Goal: Task Accomplishment & Management: Use online tool/utility

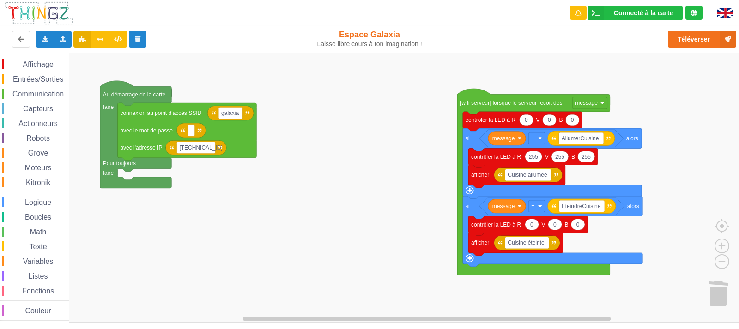
click at [430, 183] on div "Affichage Entrées/Sorties Communication Capteurs Actionneurs Robots Grove Moteu…" at bounding box center [372, 188] width 745 height 270
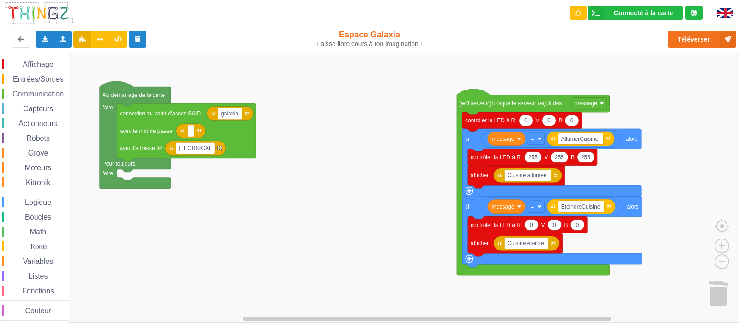
click at [32, 68] on span "Affichage" at bounding box center [37, 64] width 33 height 8
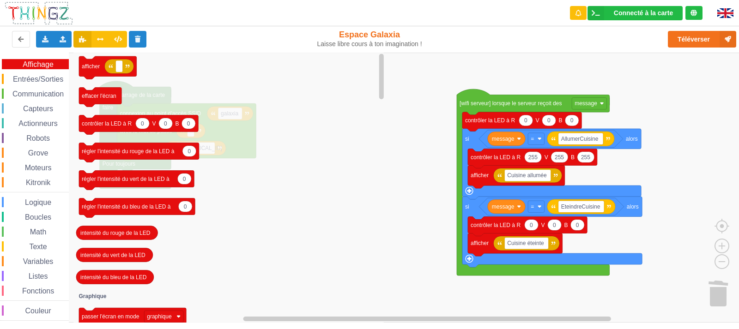
click at [45, 122] on span "Actionneurs" at bounding box center [38, 124] width 42 height 8
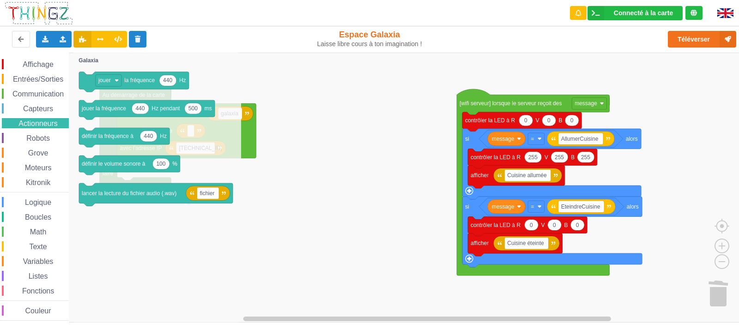
click at [35, 156] on span "Grove" at bounding box center [38, 153] width 23 height 8
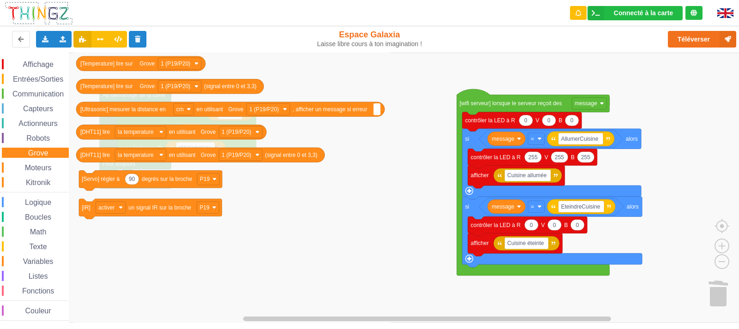
click at [48, 169] on span "Moteurs" at bounding box center [39, 168] width 30 height 8
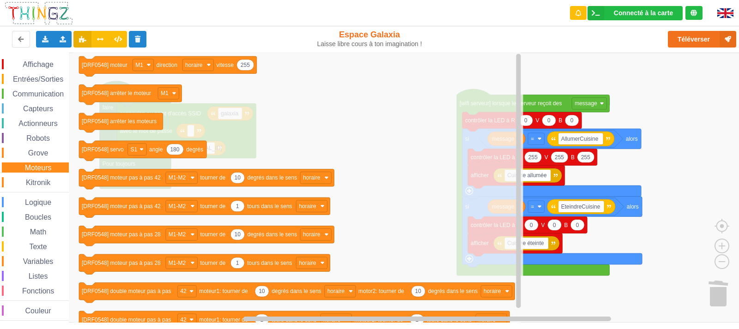
click at [46, 125] on span "Actionneurs" at bounding box center [38, 124] width 42 height 8
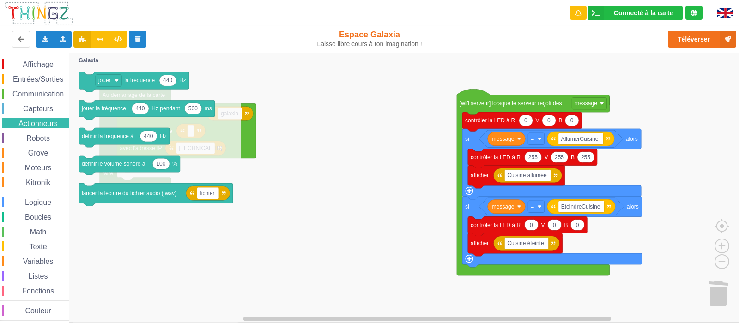
click at [53, 64] on span "Affichage" at bounding box center [37, 64] width 33 height 8
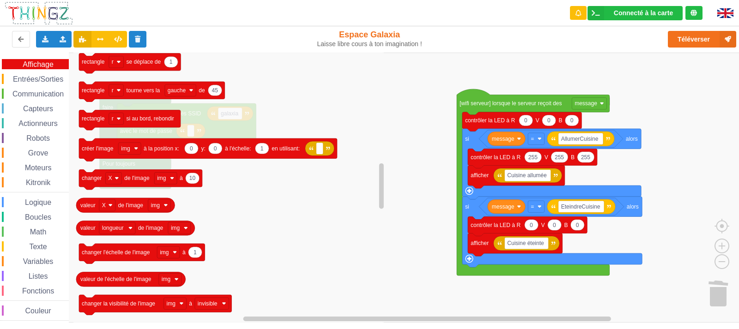
click at [42, 181] on span "Kitronik" at bounding box center [37, 183] width 27 height 8
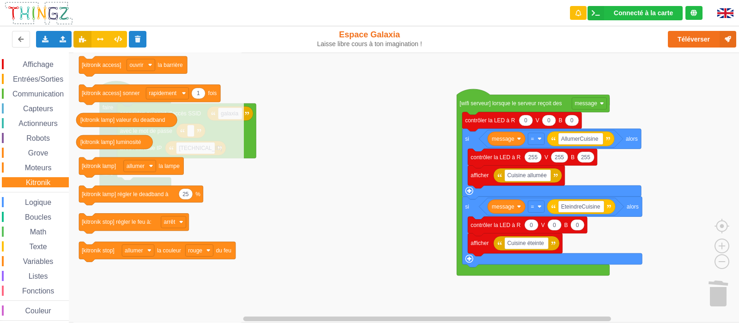
click at [46, 154] on span "Grove" at bounding box center [38, 153] width 23 height 8
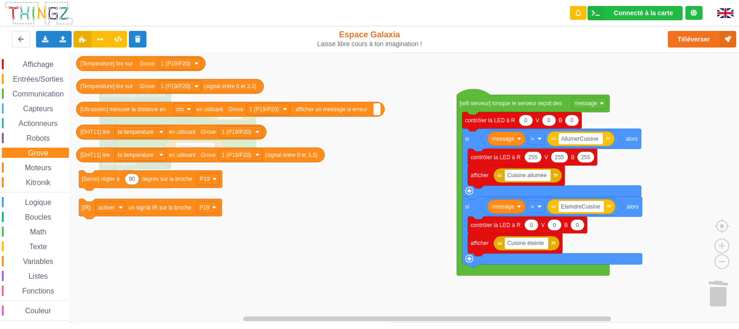
scroll to position [2, 0]
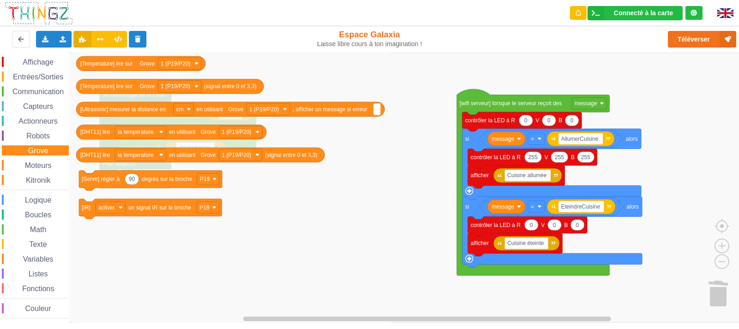
click at [42, 66] on div "Affichage" at bounding box center [35, 62] width 67 height 10
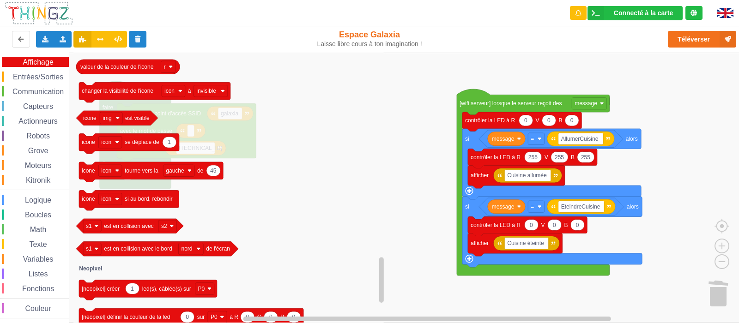
click at [36, 305] on span "Couleur" at bounding box center [38, 309] width 29 height 8
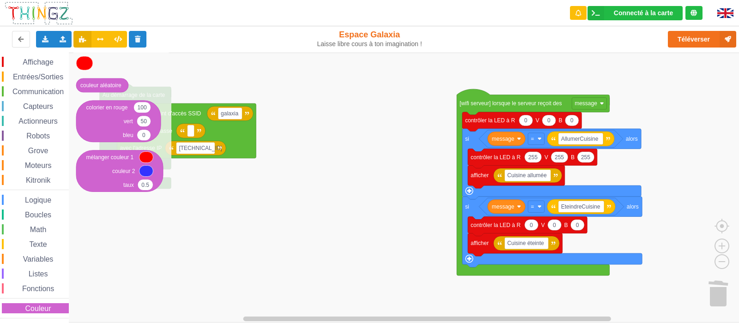
click at [42, 289] on span "Fonctions" at bounding box center [38, 289] width 35 height 8
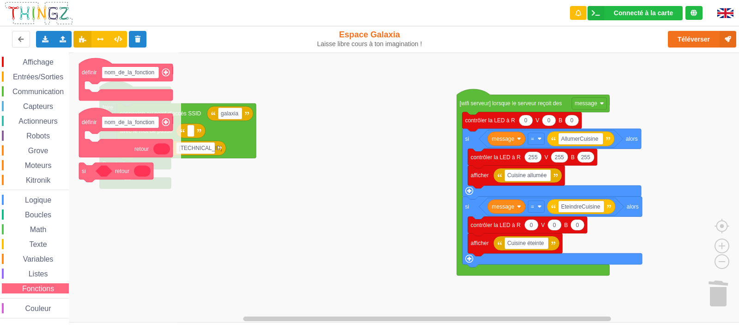
click at [41, 177] on span "Kitronik" at bounding box center [37, 180] width 27 height 8
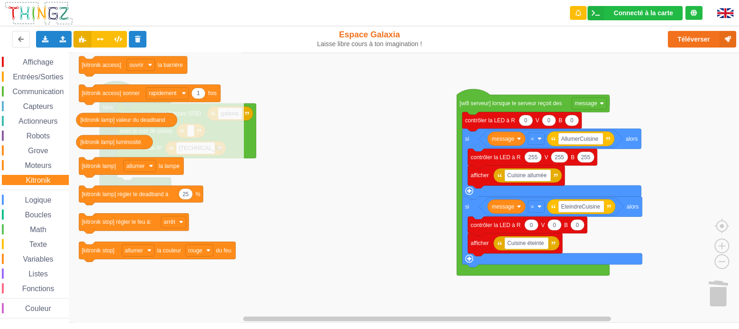
click at [37, 169] on span "Moteurs" at bounding box center [39, 166] width 30 height 8
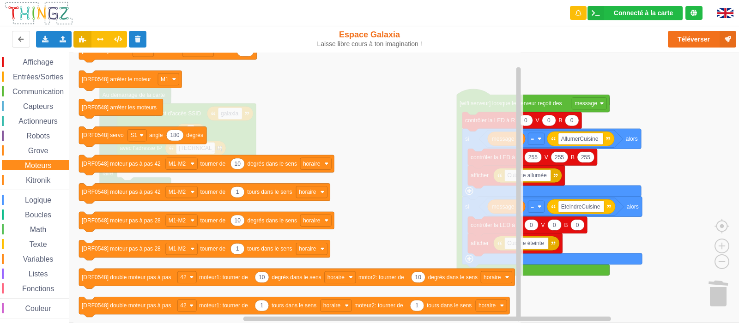
click at [44, 138] on span "Robots" at bounding box center [38, 136] width 26 height 8
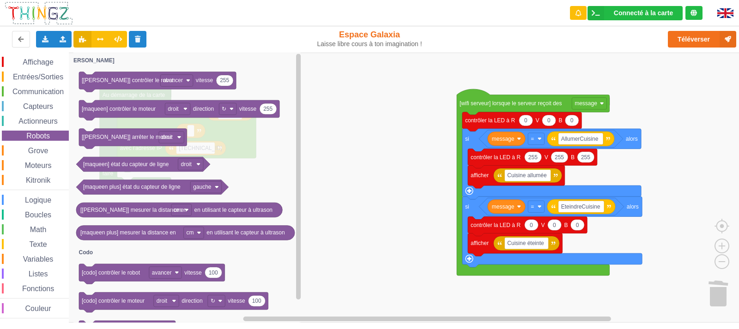
click at [43, 118] on span "Actionneurs" at bounding box center [38, 121] width 42 height 8
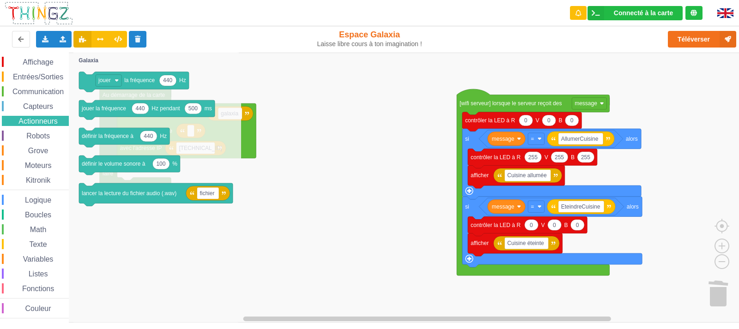
click at [37, 92] on span "Communication" at bounding box center [38, 92] width 54 height 8
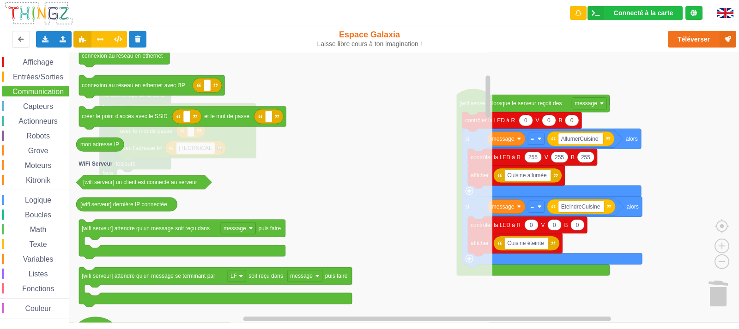
click at [52, 77] on span "Entrées/Sorties" at bounding box center [38, 77] width 53 height 8
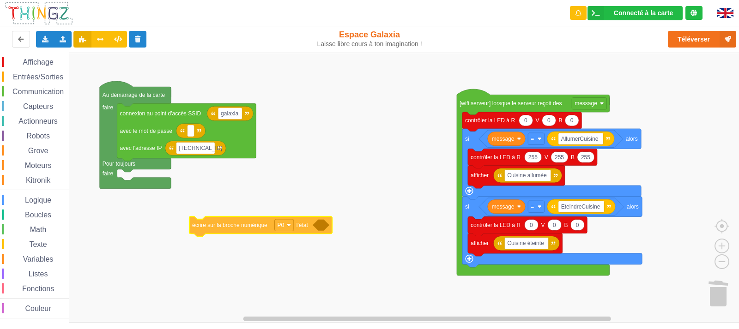
click at [252, 224] on div "Affichage Entrées/Sorties Communication Capteurs Actionneurs Robots Grove Moteu…" at bounding box center [372, 188] width 745 height 270
click at [48, 89] on span "Communication" at bounding box center [38, 92] width 54 height 8
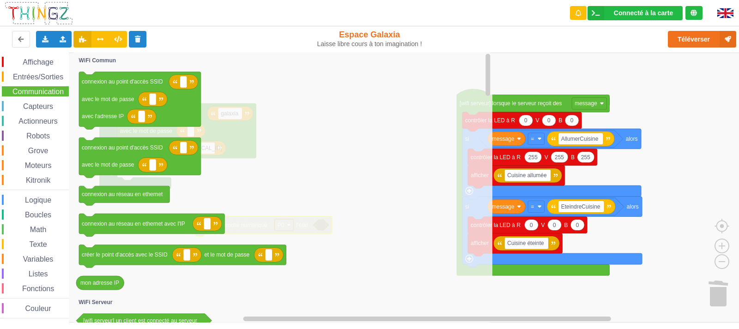
click at [49, 75] on span "Entrées/Sorties" at bounding box center [38, 77] width 53 height 8
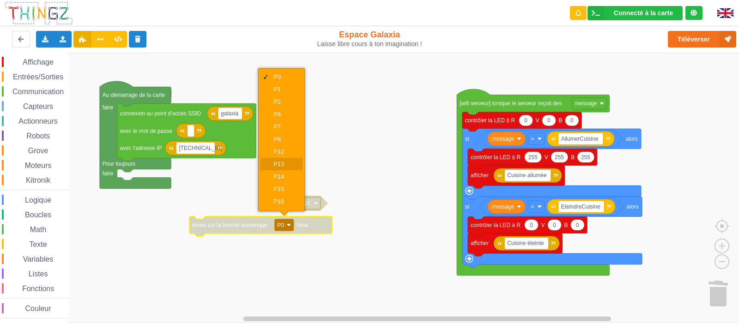
scroll to position [24, 0]
click at [287, 194] on div "P19" at bounding box center [281, 190] width 42 height 12
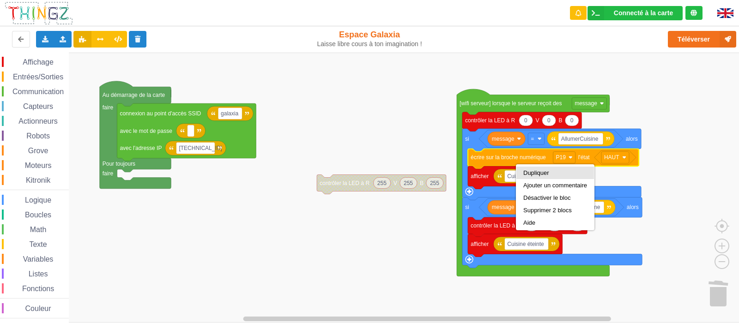
click at [528, 169] on div "Dupliquer" at bounding box center [555, 172] width 64 height 7
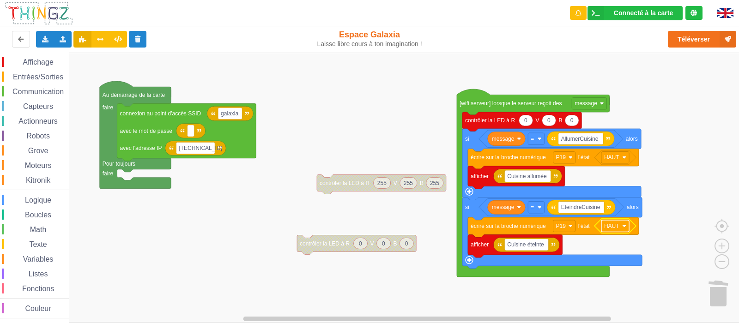
scroll to position [0, 0]
click at [614, 259] on div "BAS" at bounding box center [618, 260] width 22 height 7
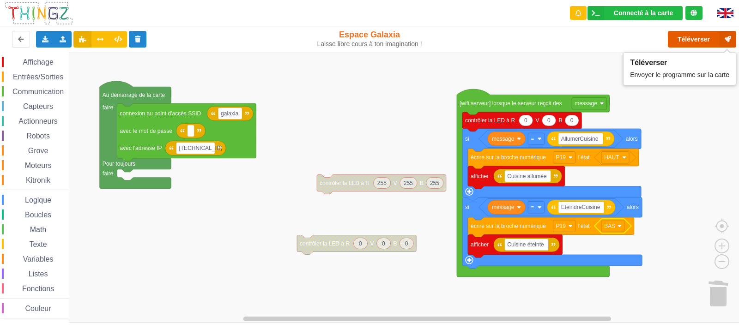
click at [694, 42] on button "Téléverser" at bounding box center [702, 39] width 68 height 17
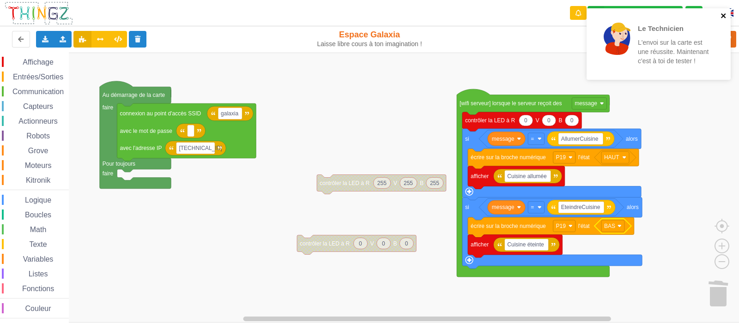
click at [722, 15] on icon "close" at bounding box center [723, 15] width 5 height 5
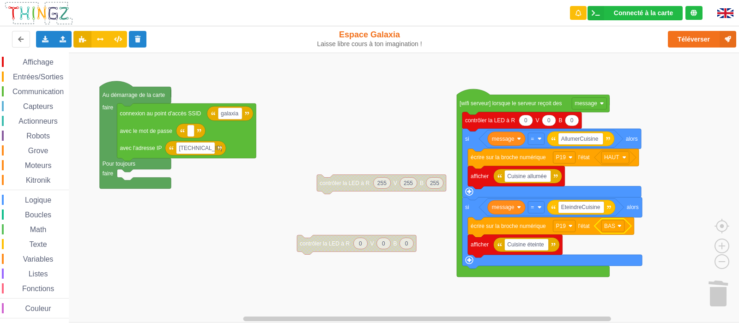
click at [644, 15] on div "Le Technicien L'envoi sur la carte est une réussite. Maintenant c'est à toi de …" at bounding box center [658, 47] width 148 height 82
click at [687, 52] on div "Téléverser" at bounding box center [590, 39] width 303 height 30
click at [692, 46] on button "Téléverser" at bounding box center [702, 39] width 68 height 17
